Goal: Transaction & Acquisition: Purchase product/service

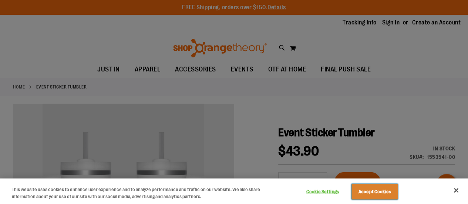
click at [369, 190] on button "Accept Cookies" at bounding box center [375, 192] width 46 height 16
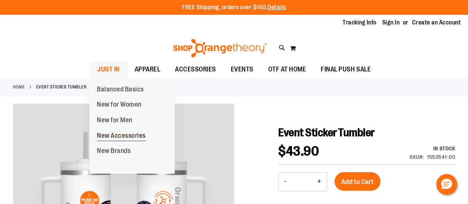
click at [118, 133] on span "New Accessories" at bounding box center [121, 136] width 49 height 9
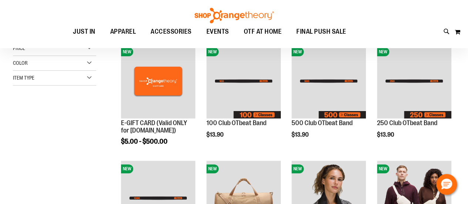
scroll to position [107, 0]
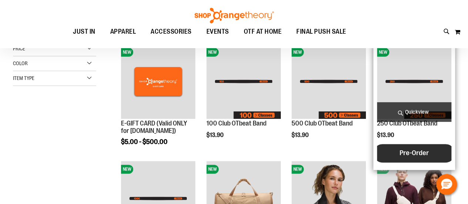
click at [424, 149] on span "Pre-Order" at bounding box center [414, 153] width 29 height 8
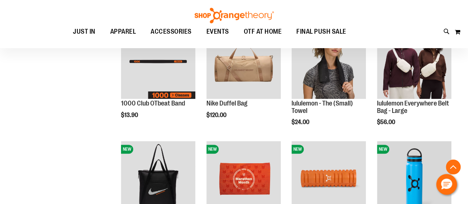
scroll to position [264, 0]
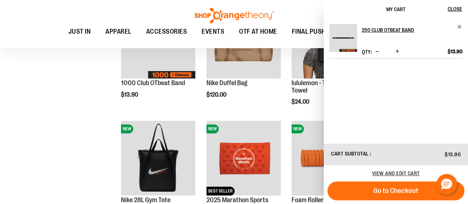
click at [87, 107] on div "**********" at bounding box center [234, 124] width 442 height 543
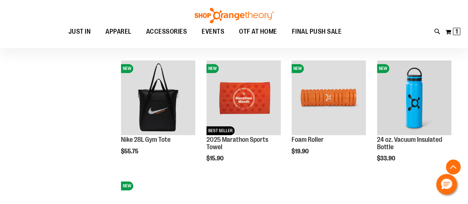
scroll to position [324, 0]
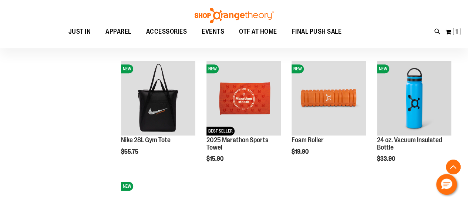
click at [87, 107] on div "**********" at bounding box center [234, 64] width 442 height 543
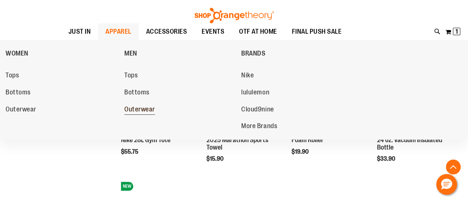
click at [133, 111] on span "Outerwear" at bounding box center [139, 110] width 31 height 9
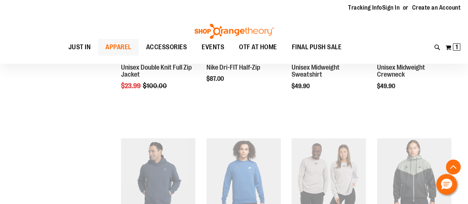
scroll to position [389, 0]
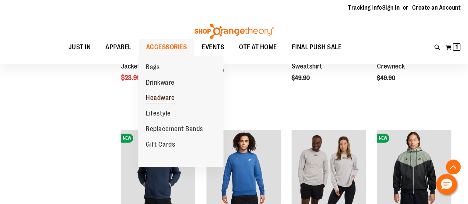
click at [154, 102] on span "Headware" at bounding box center [160, 98] width 29 height 9
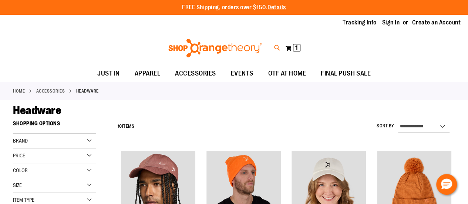
click at [275, 50] on icon at bounding box center [277, 48] width 6 height 9
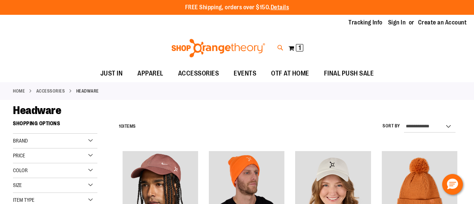
type input "******"
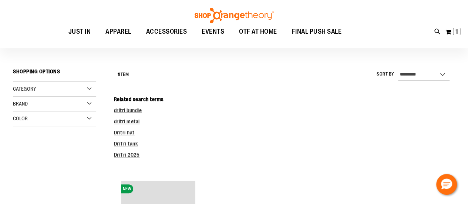
scroll to position [65, 0]
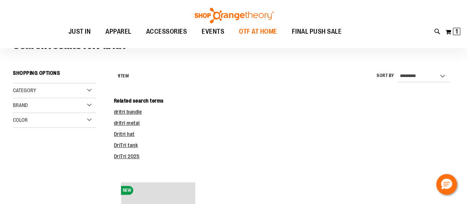
click at [247, 33] on span "OTF AT HOME" at bounding box center [258, 31] width 38 height 17
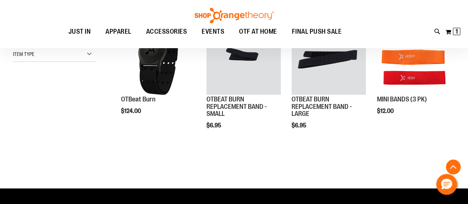
scroll to position [131, 0]
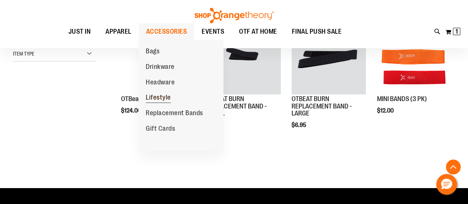
click at [165, 96] on span "Lifestyle" at bounding box center [158, 98] width 25 height 9
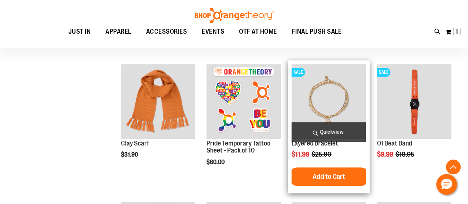
scroll to position [143, 0]
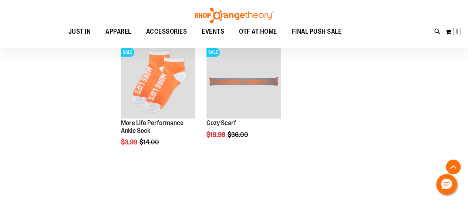
scroll to position [576, 0]
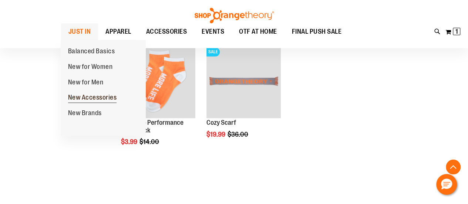
click at [89, 98] on span "New Accessories" at bounding box center [92, 98] width 49 height 9
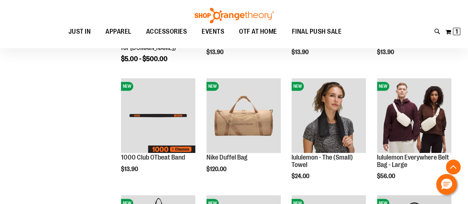
scroll to position [190, 0]
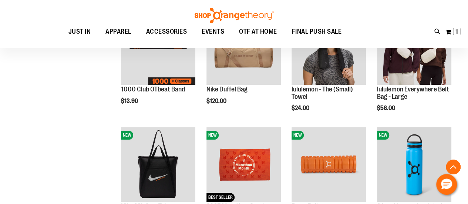
scroll to position [257, 0]
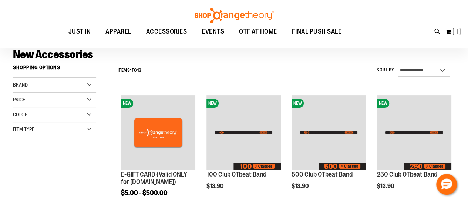
scroll to position [56, 0]
